Goal: Task Accomplishment & Management: Manage account settings

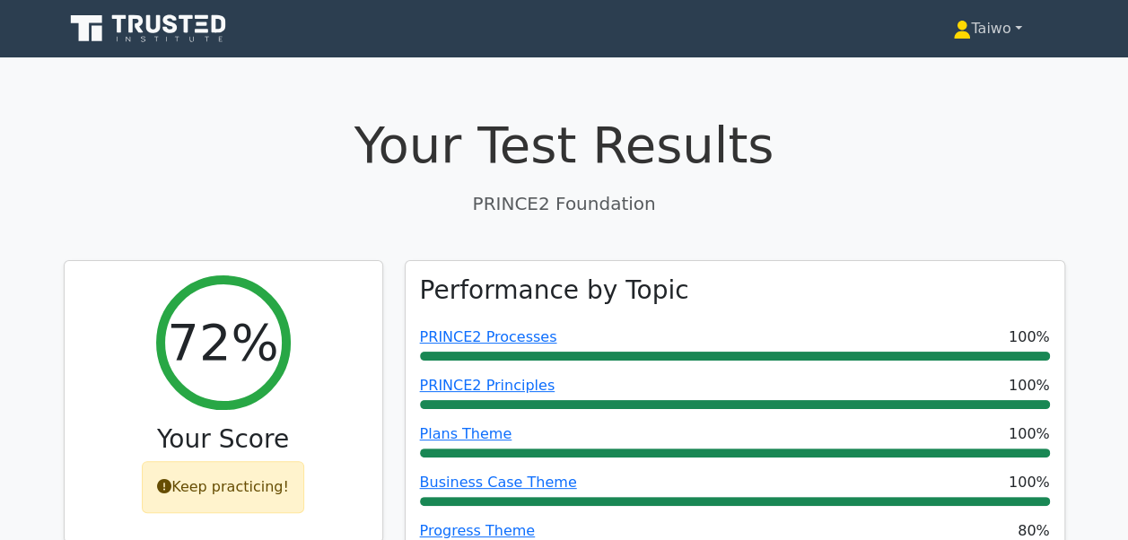
click at [992, 28] on link "Taiwo" at bounding box center [987, 29] width 154 height 36
click at [941, 92] on link "Settings" at bounding box center [982, 99] width 142 height 29
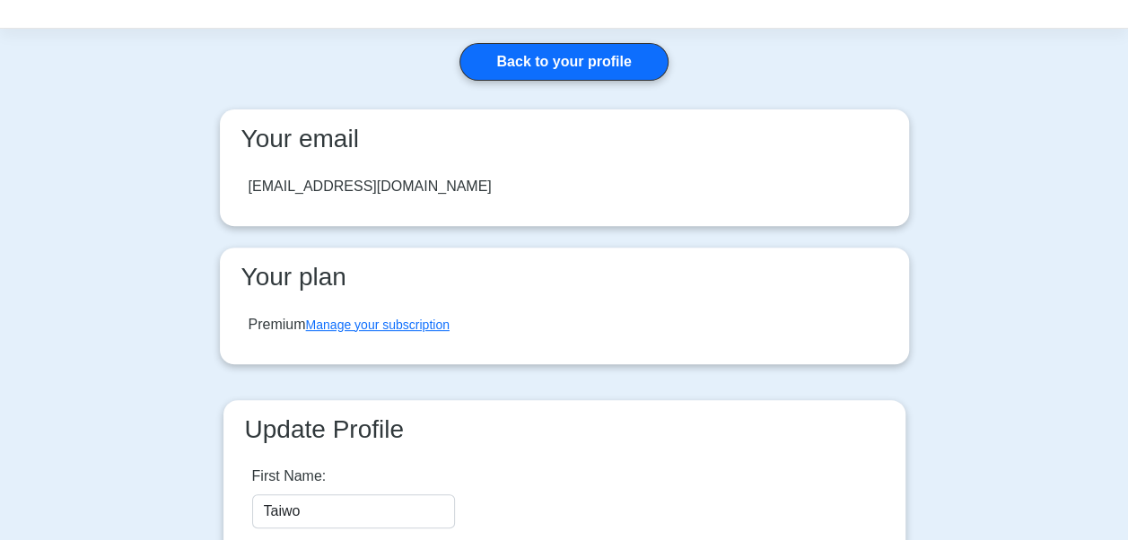
scroll to position [235, 0]
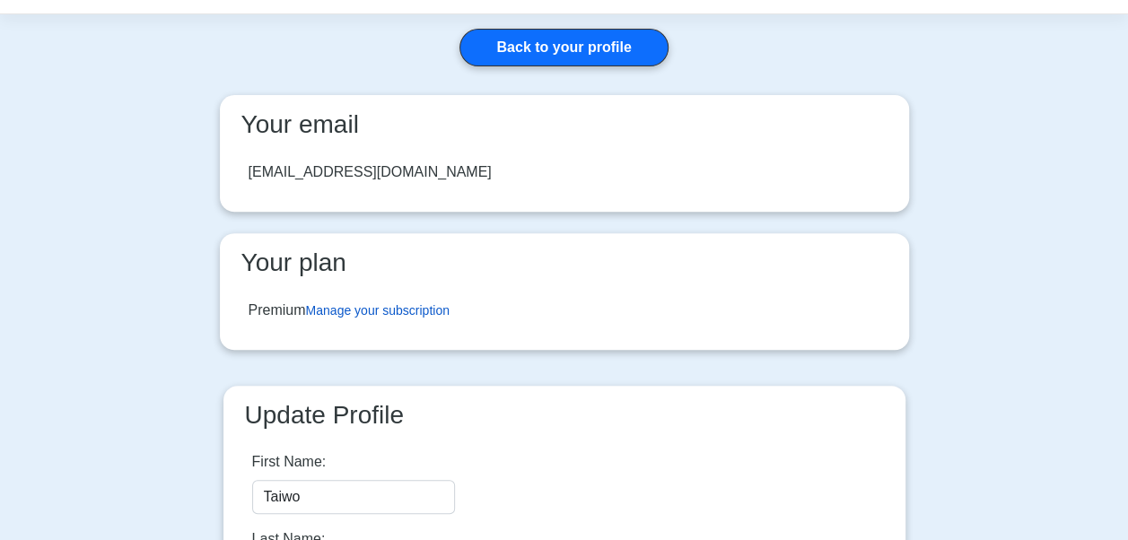
click at [413, 311] on link "Manage your subscription" at bounding box center [378, 310] width 144 height 14
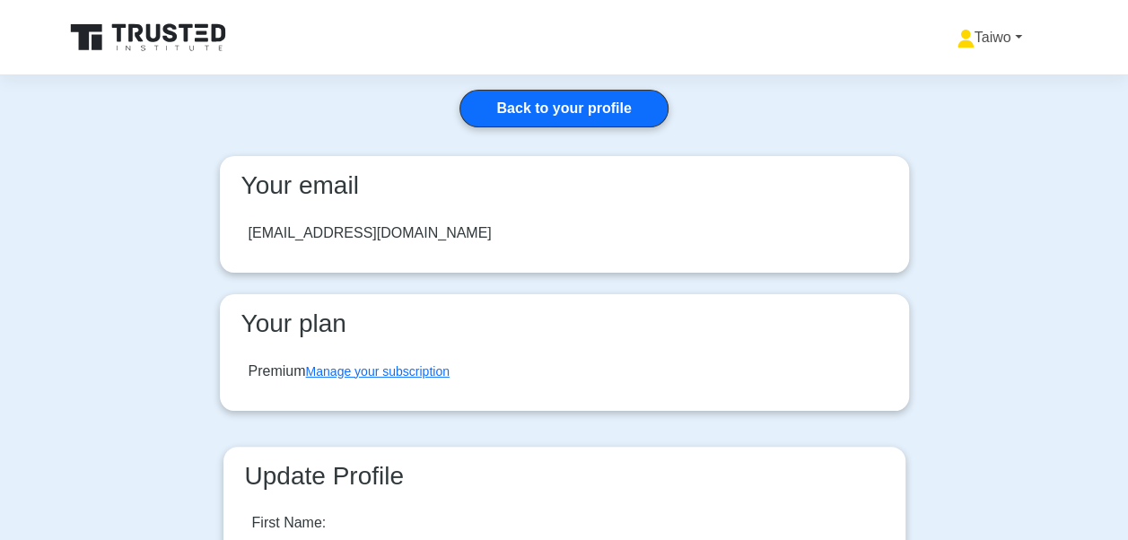
click at [989, 38] on link "Taiwo" at bounding box center [990, 38] width 152 height 36
click at [968, 86] on link "Profile" at bounding box center [986, 80] width 142 height 29
click at [598, 113] on link "Back to your profile" at bounding box center [564, 109] width 208 height 38
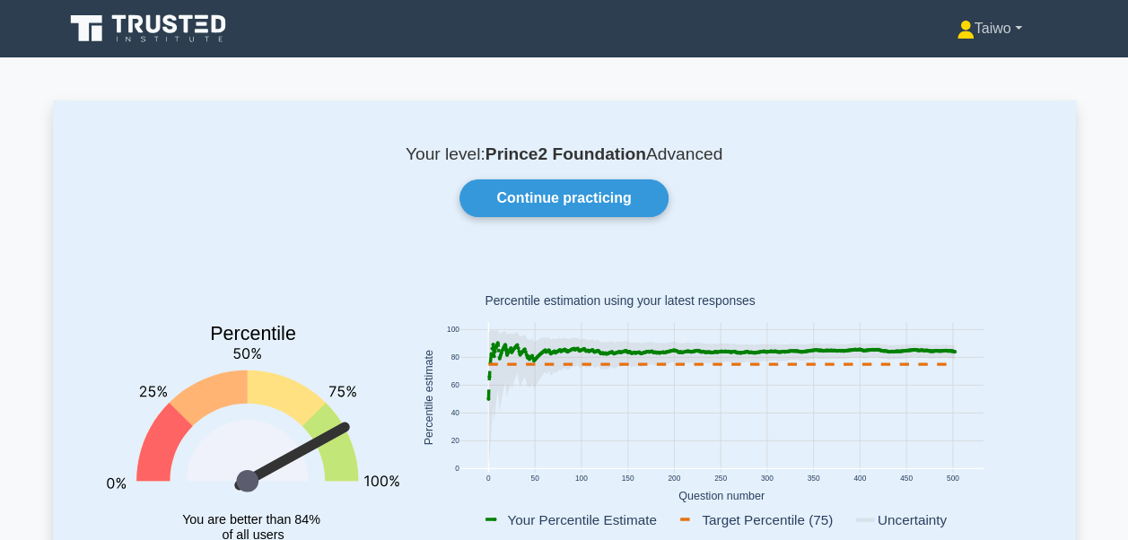
click at [960, 29] on icon at bounding box center [965, 26] width 10 height 10
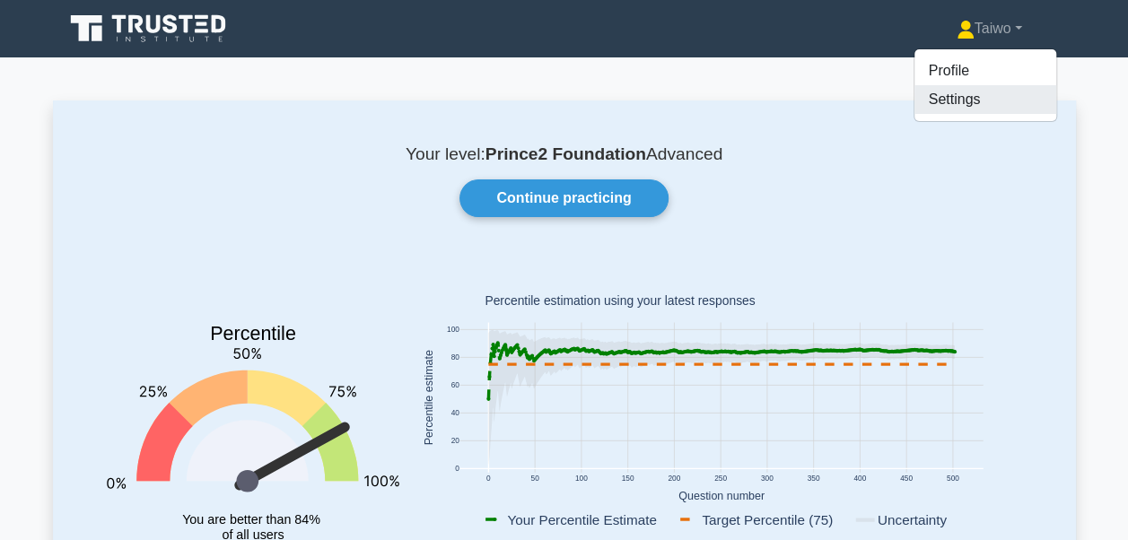
click at [955, 101] on link "Settings" at bounding box center [986, 99] width 142 height 29
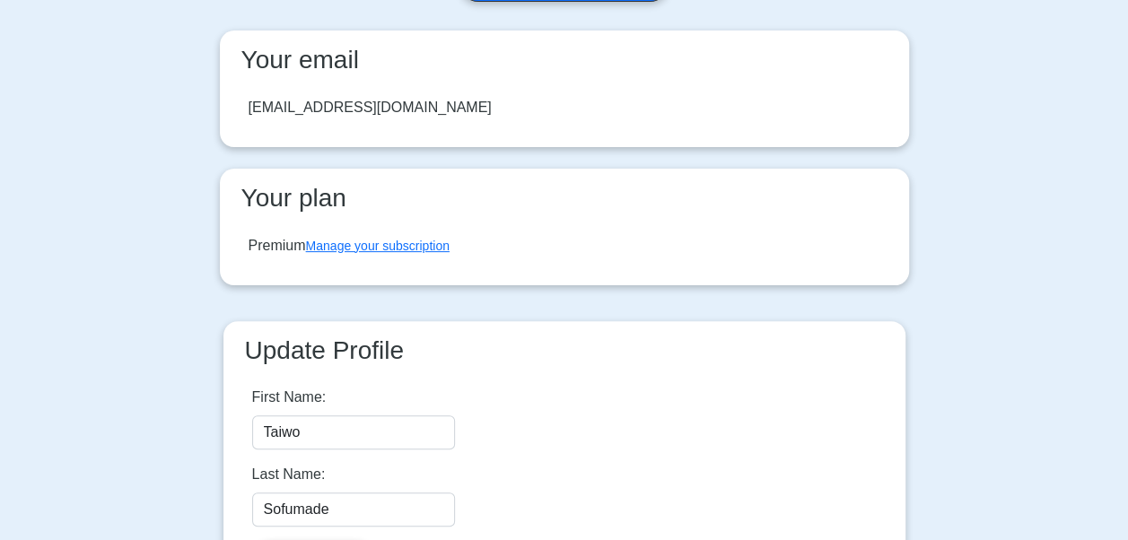
scroll to position [101, 0]
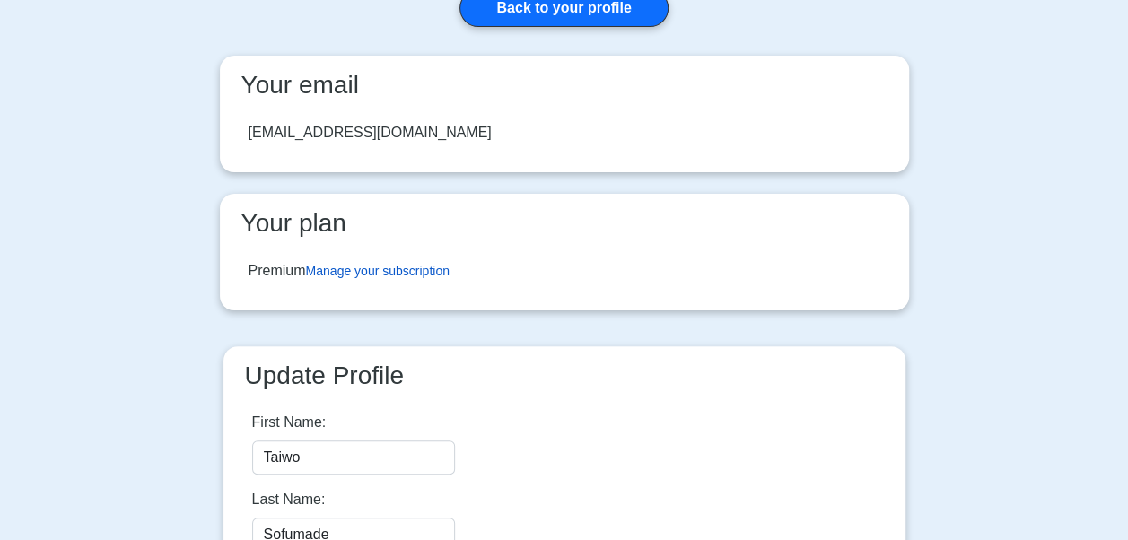
click at [408, 267] on link "Manage your subscription" at bounding box center [378, 271] width 144 height 14
